Goal: Find specific page/section: Locate a particular part of the current website

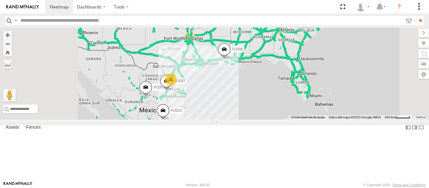
scroll to position [63, 0]
drag, startPoint x: 154, startPoint y: 76, endPoint x: 155, endPoint y: 41, distance: 35.5
click at [0, 0] on div "RJ051 XPD GLOBAL I-35 S Laredo 27.61791 -99.49245 RJ063 XPD GLOBAL [GEOGRAPHIC_…" at bounding box center [0, 0] width 0 height 0
click at [0, 0] on div "RJ023" at bounding box center [0, 0] width 0 height 0
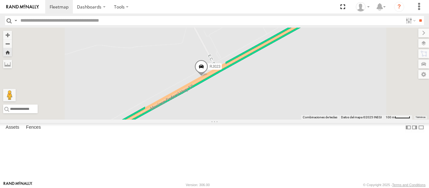
click at [0, 0] on div "XPD GLOBAL" at bounding box center [0, 0] width 0 height 0
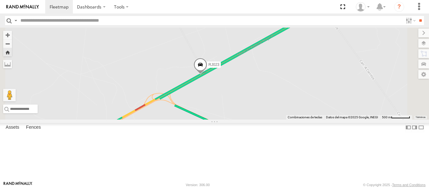
click at [0, 0] on span "Basemaps" at bounding box center [0, 0] width 0 height 0
click at [0, 0] on span "Satellite + Roadmap" at bounding box center [0, 0] width 0 height 0
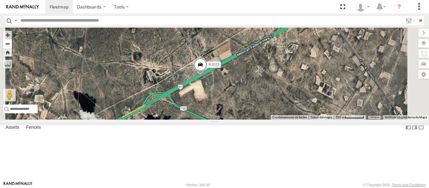
click at [12, 44] on button "Zoom out" at bounding box center [7, 43] width 9 height 9
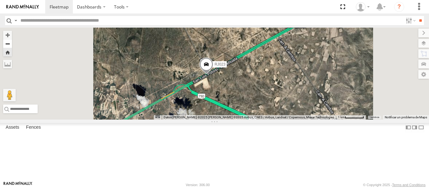
click at [12, 44] on button "Zoom out" at bounding box center [7, 43] width 9 height 9
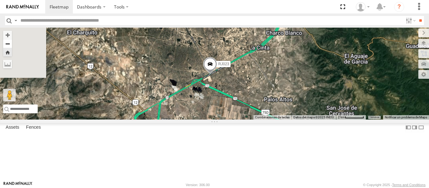
click at [12, 44] on button "Zoom out" at bounding box center [7, 43] width 9 height 9
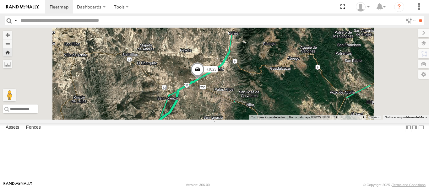
drag, startPoint x: 275, startPoint y: 70, endPoint x: 252, endPoint y: 78, distance: 24.5
click at [252, 78] on div "RJ023" at bounding box center [214, 74] width 429 height 92
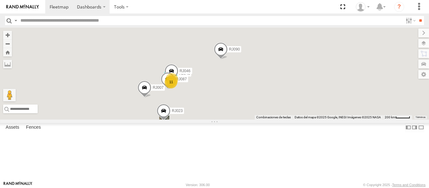
scroll to position [0, 0]
